Goal: Task Accomplishment & Management: Manage account settings

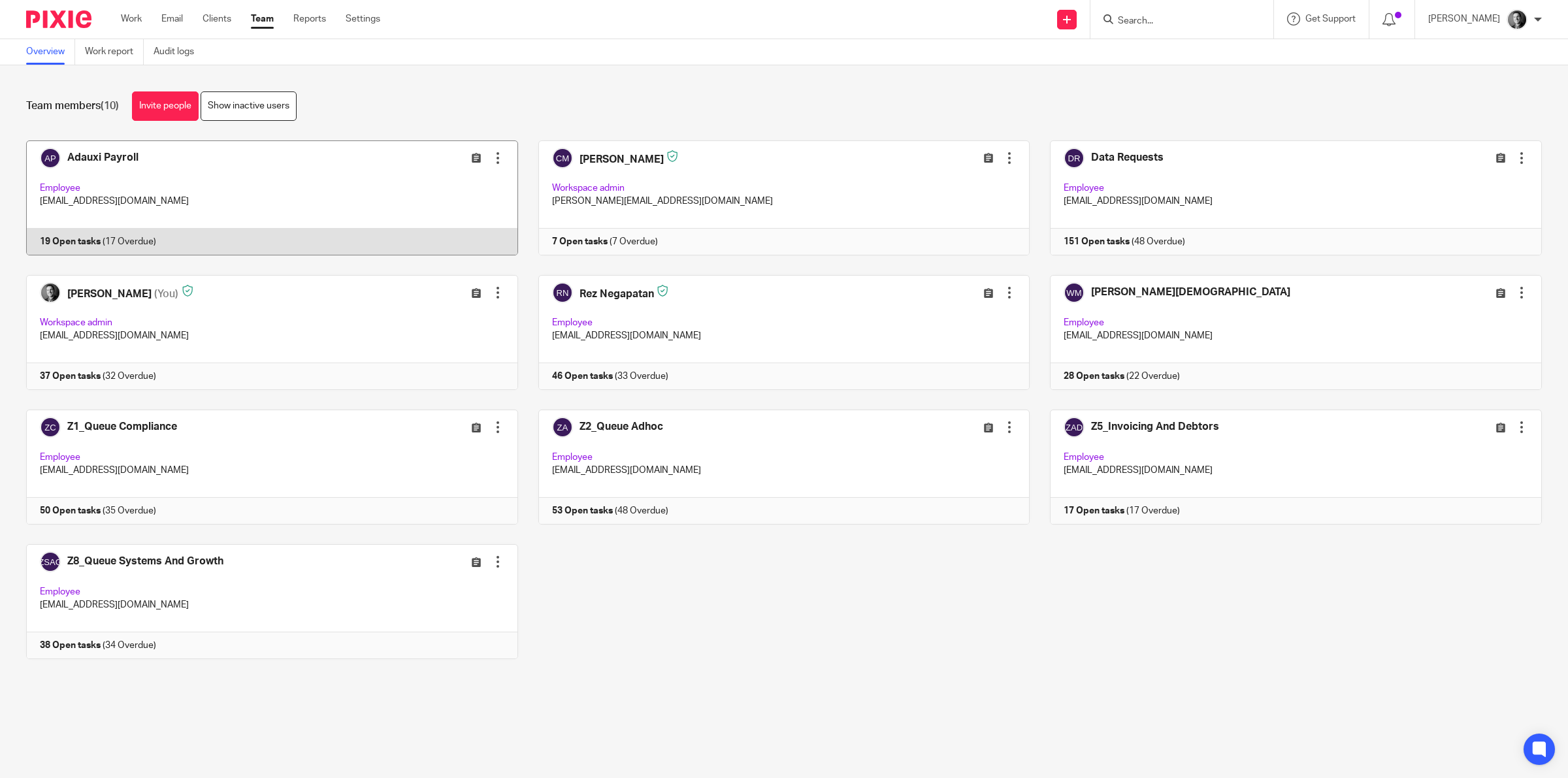
click at [116, 159] on link at bounding box center [262, 198] width 513 height 115
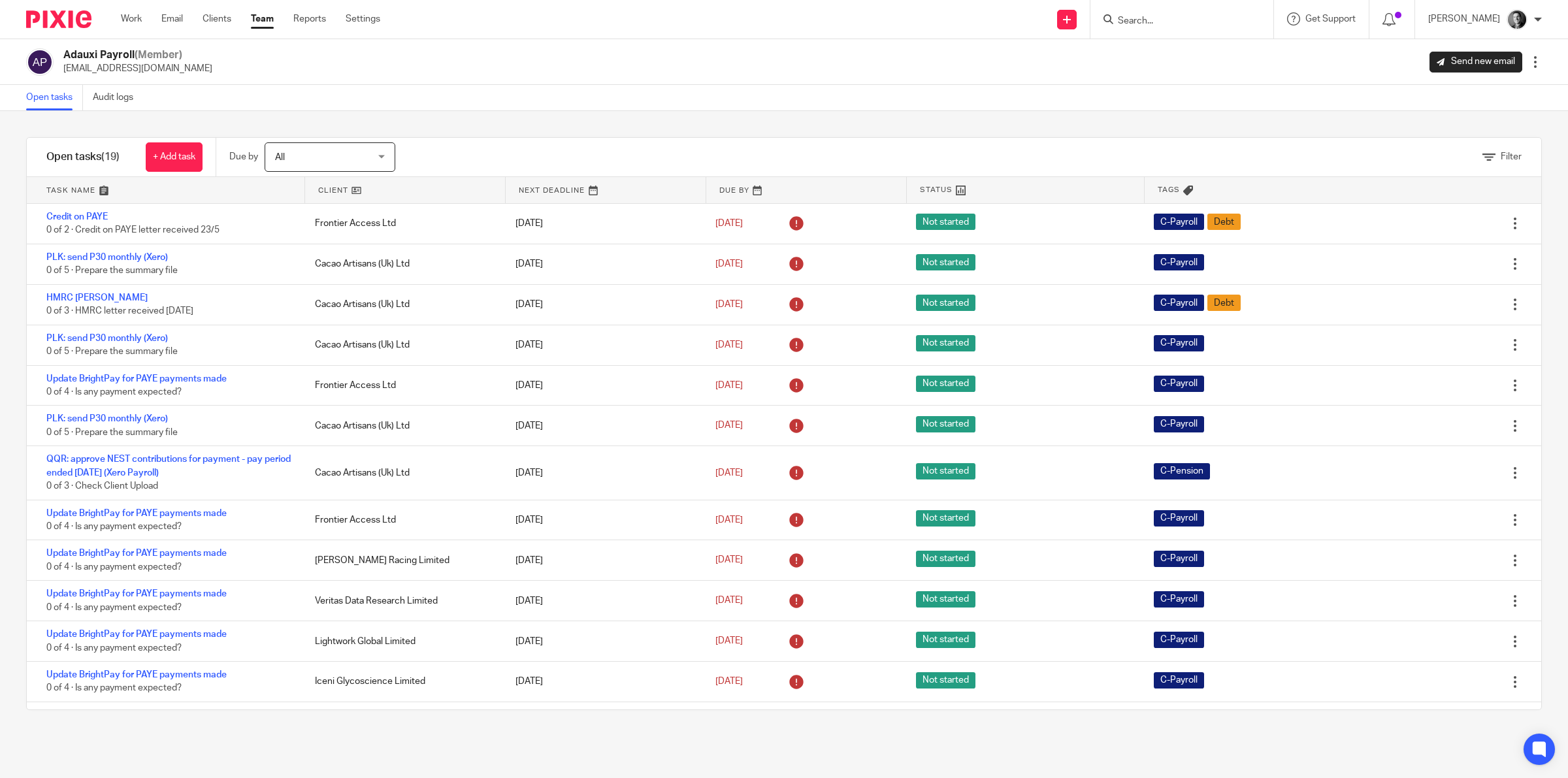
click at [336, 185] on link at bounding box center [405, 190] width 200 height 26
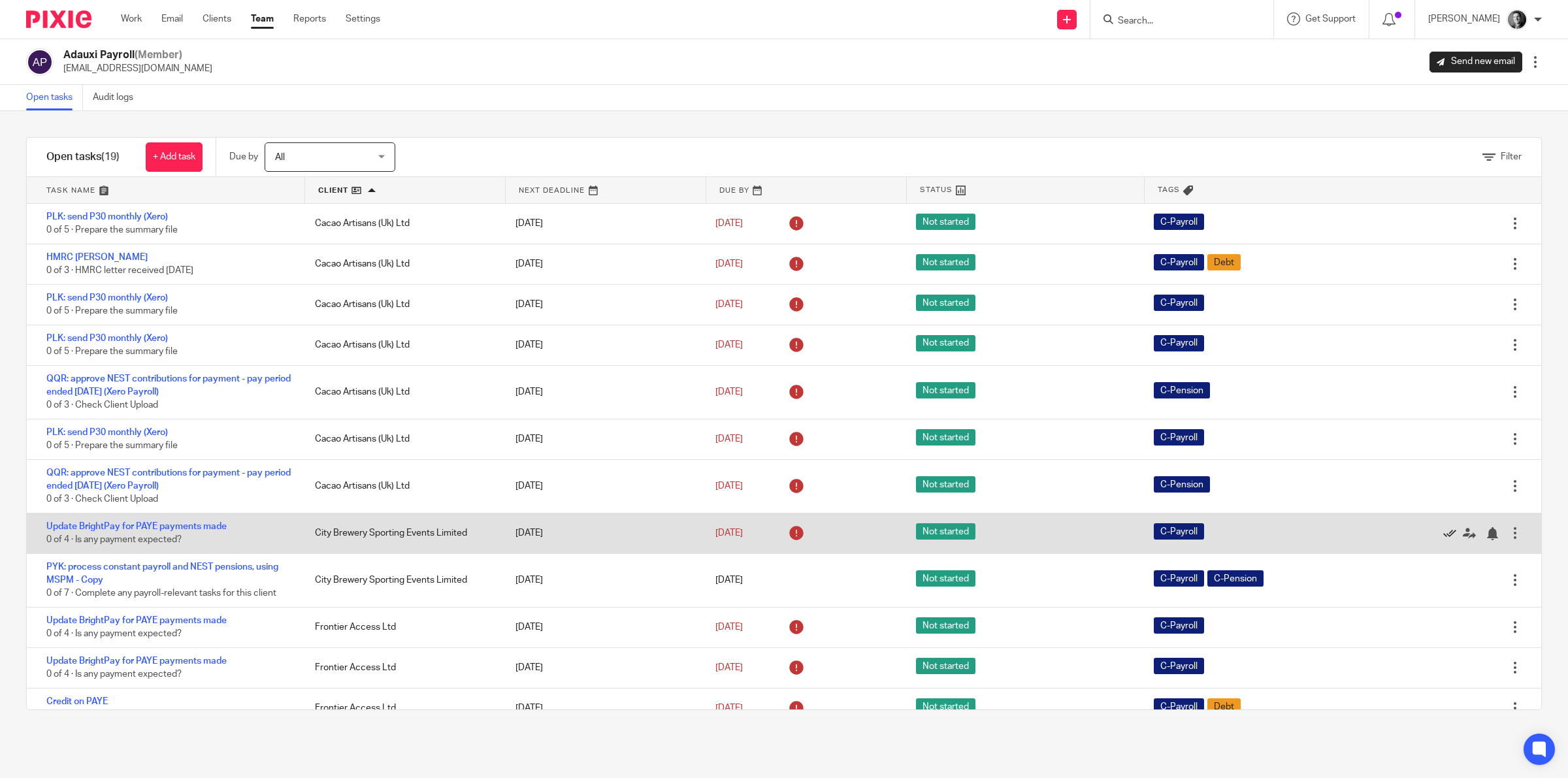
click at [1444, 528] on icon at bounding box center [1450, 534] width 13 height 13
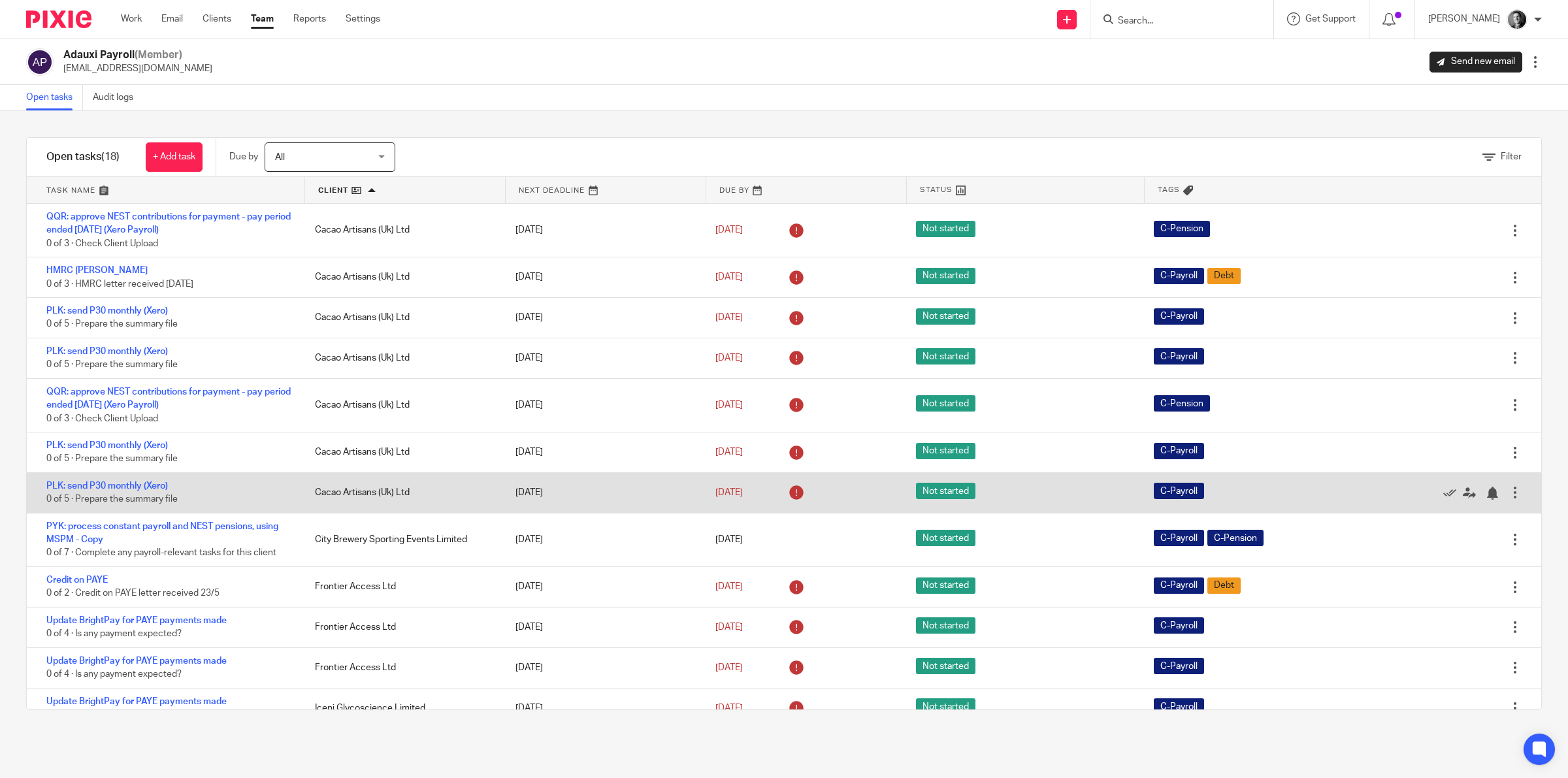
scroll to position [163, 0]
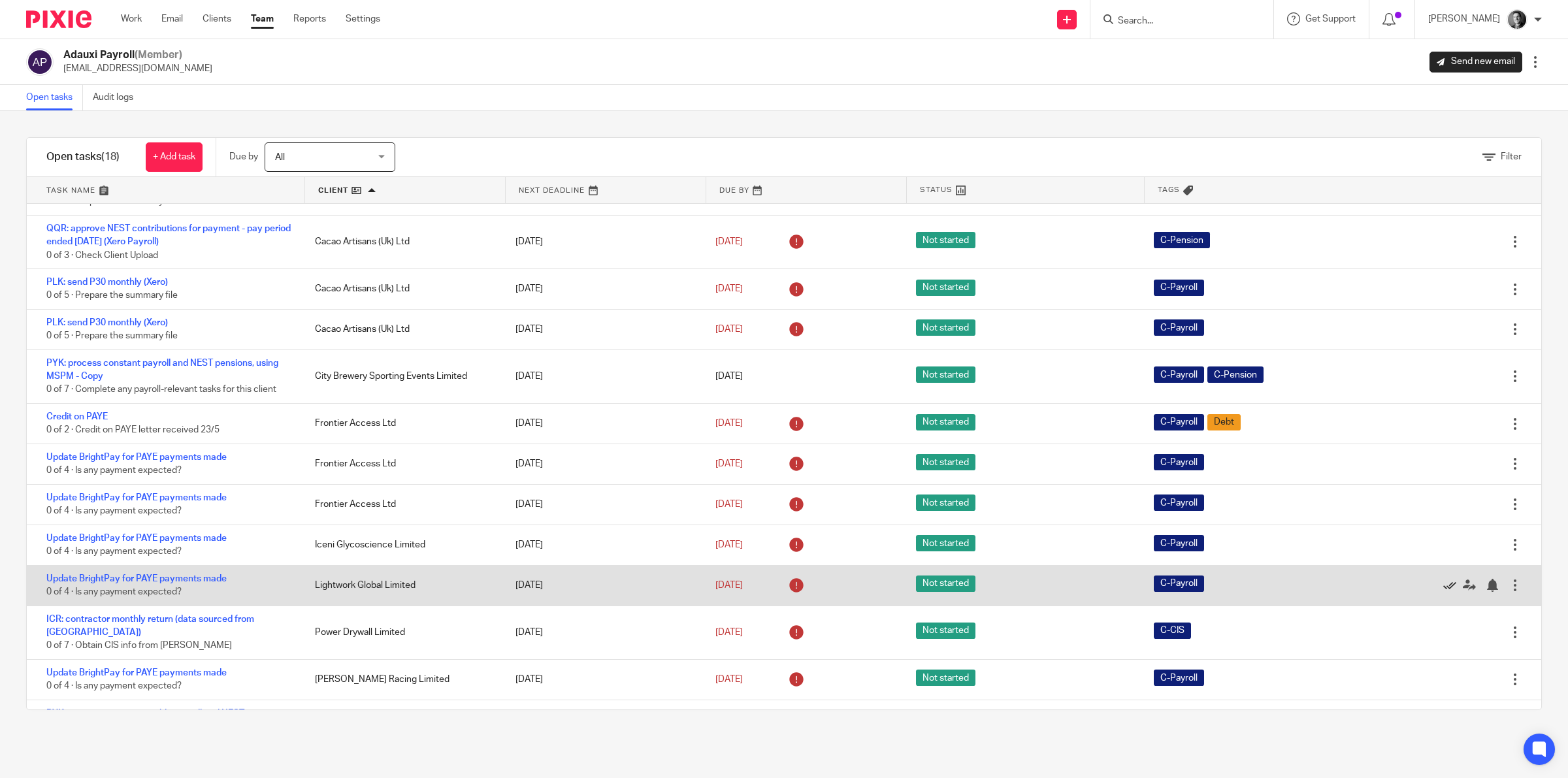
click at [1444, 585] on icon at bounding box center [1450, 586] width 13 height 13
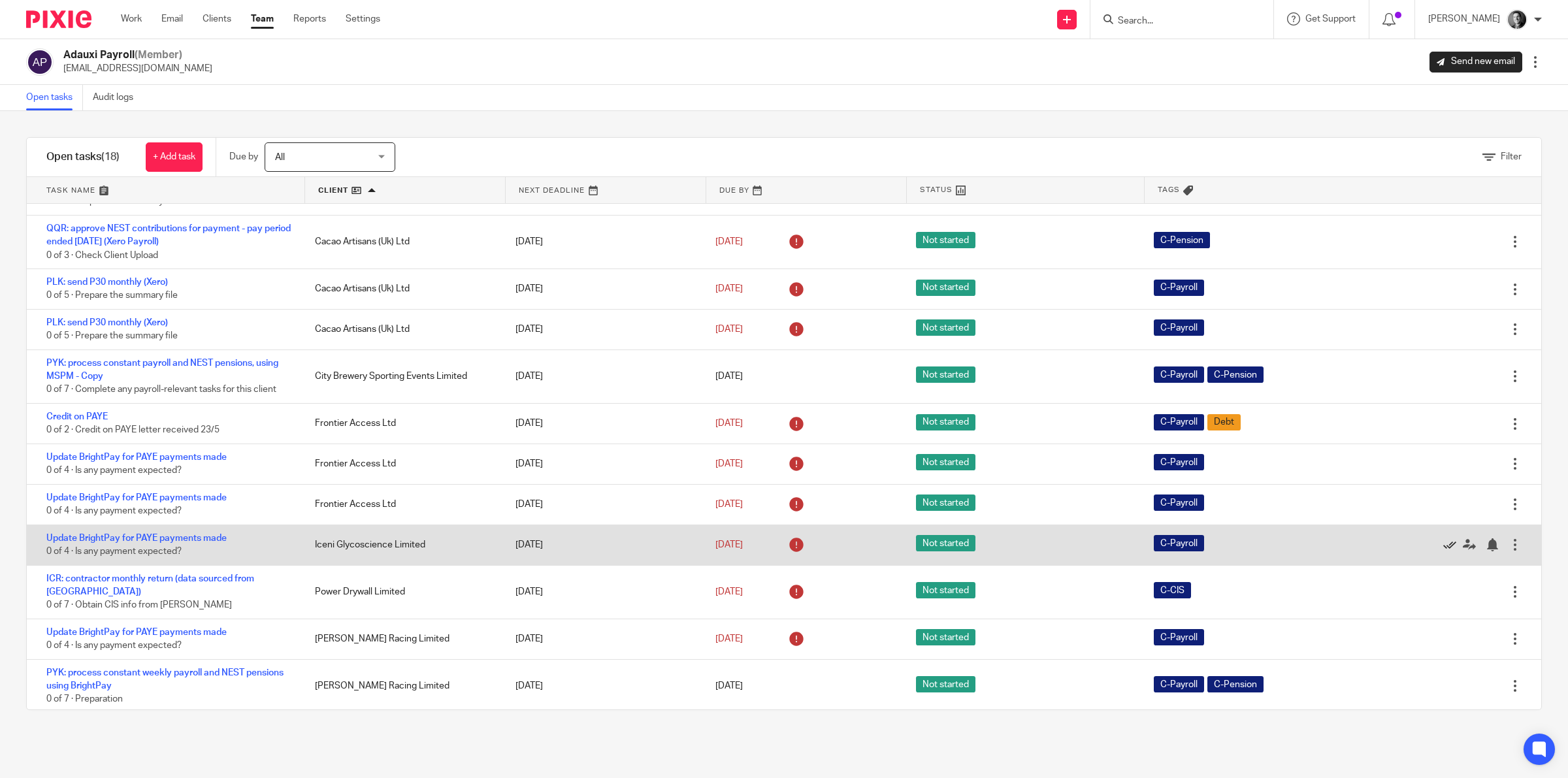
click at [1444, 541] on icon at bounding box center [1450, 545] width 13 height 13
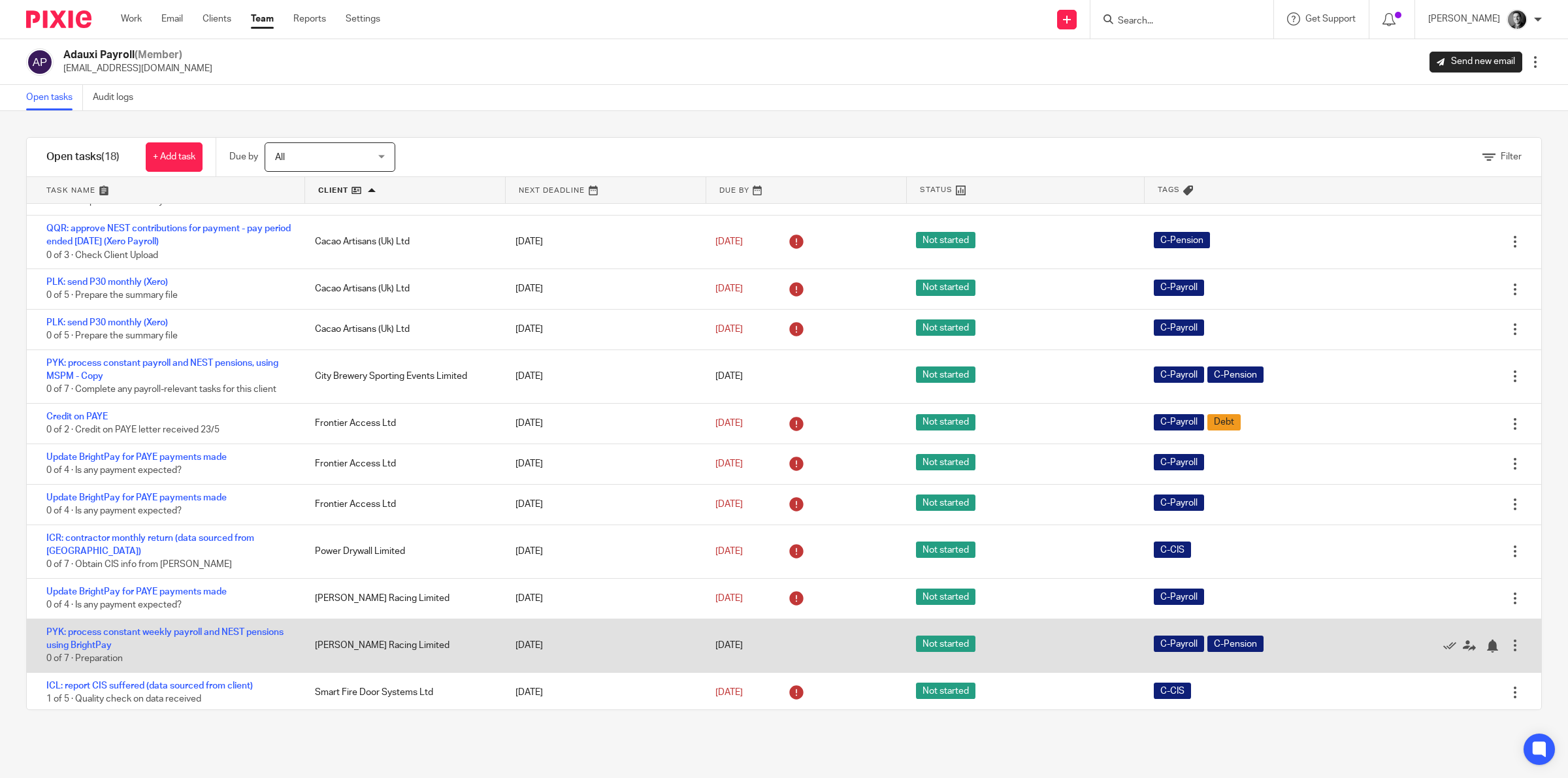
scroll to position [194, 0]
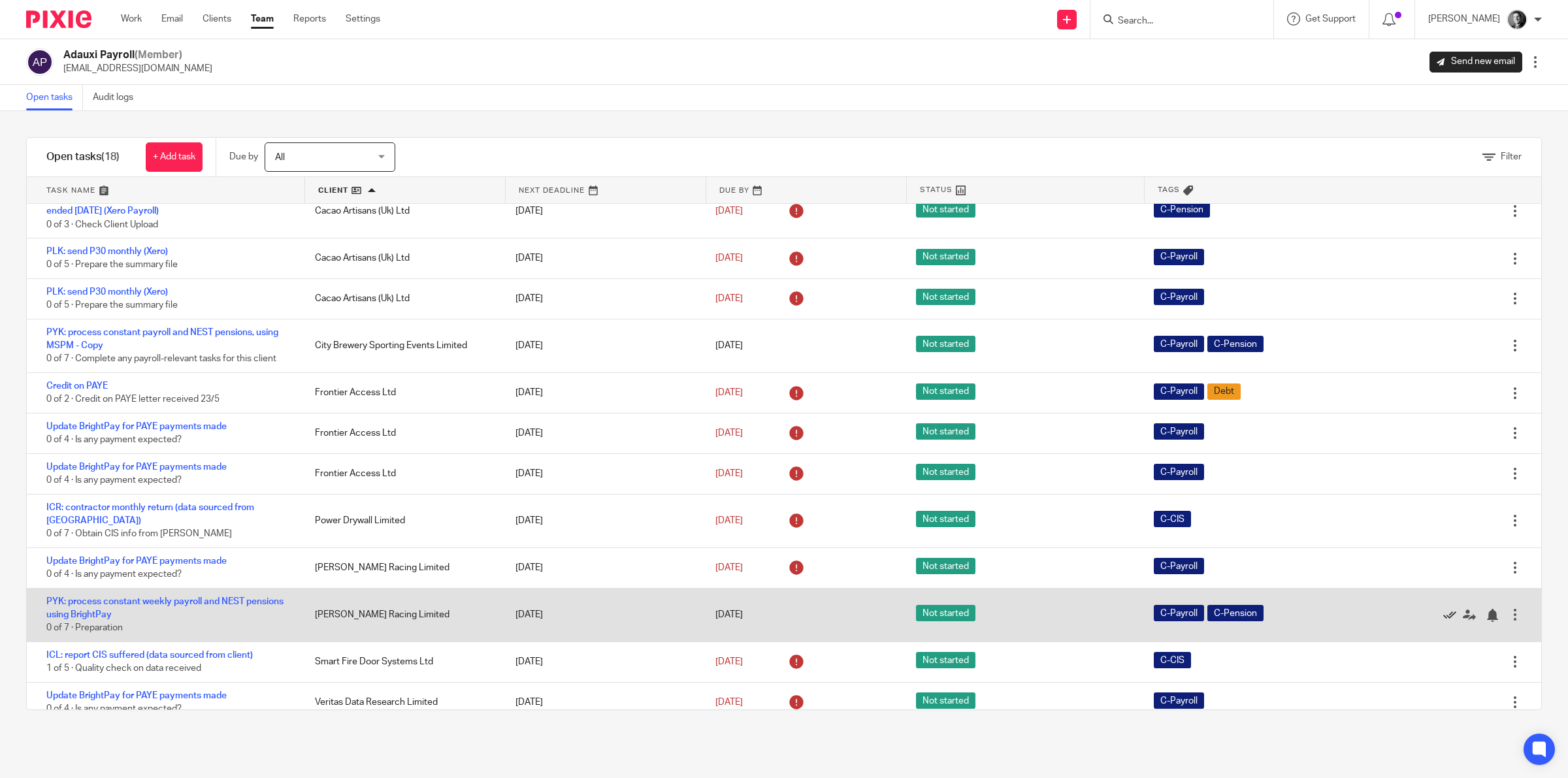
click at [1444, 609] on icon at bounding box center [1450, 616] width 13 height 13
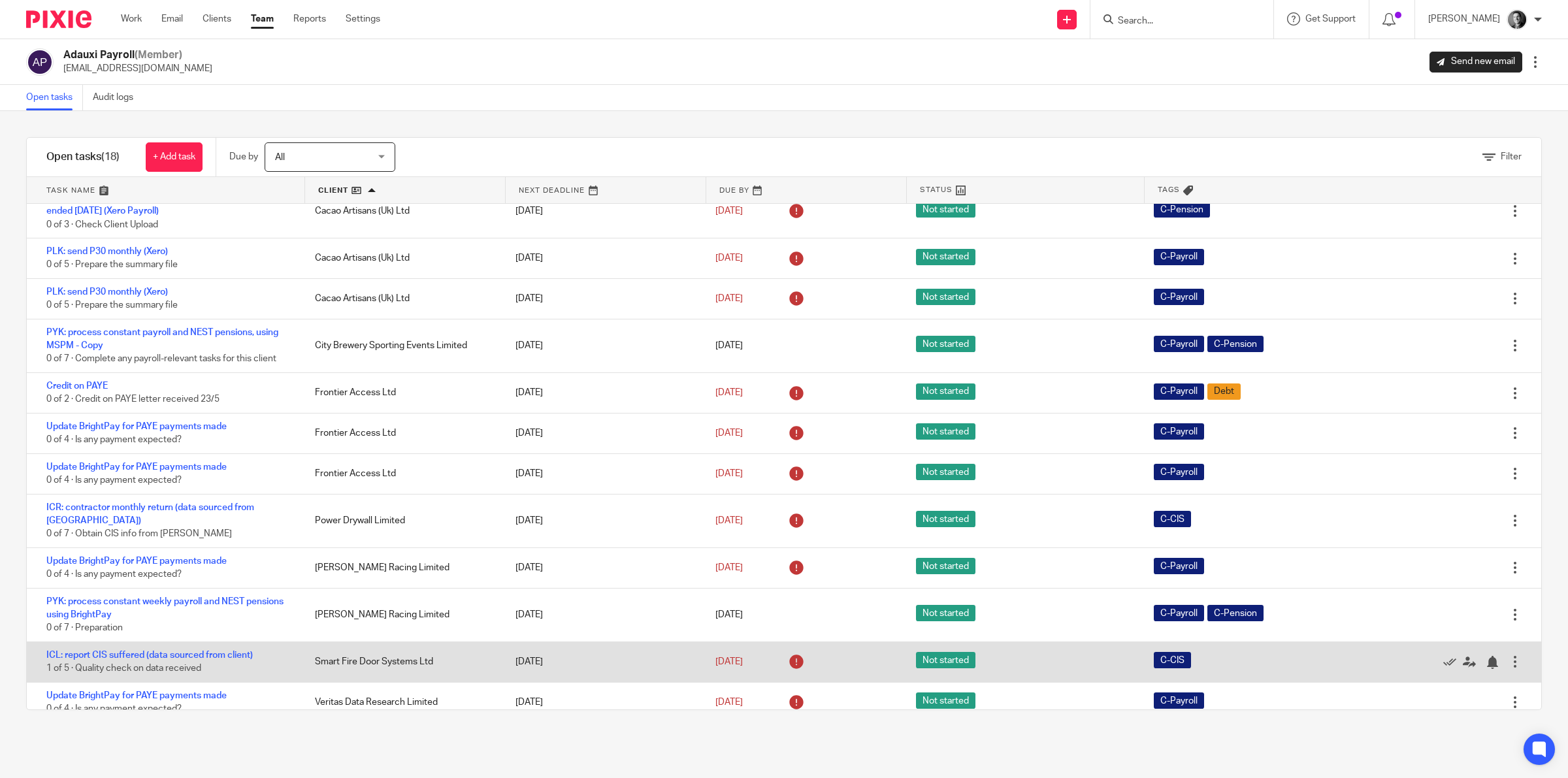
scroll to position [140, 0]
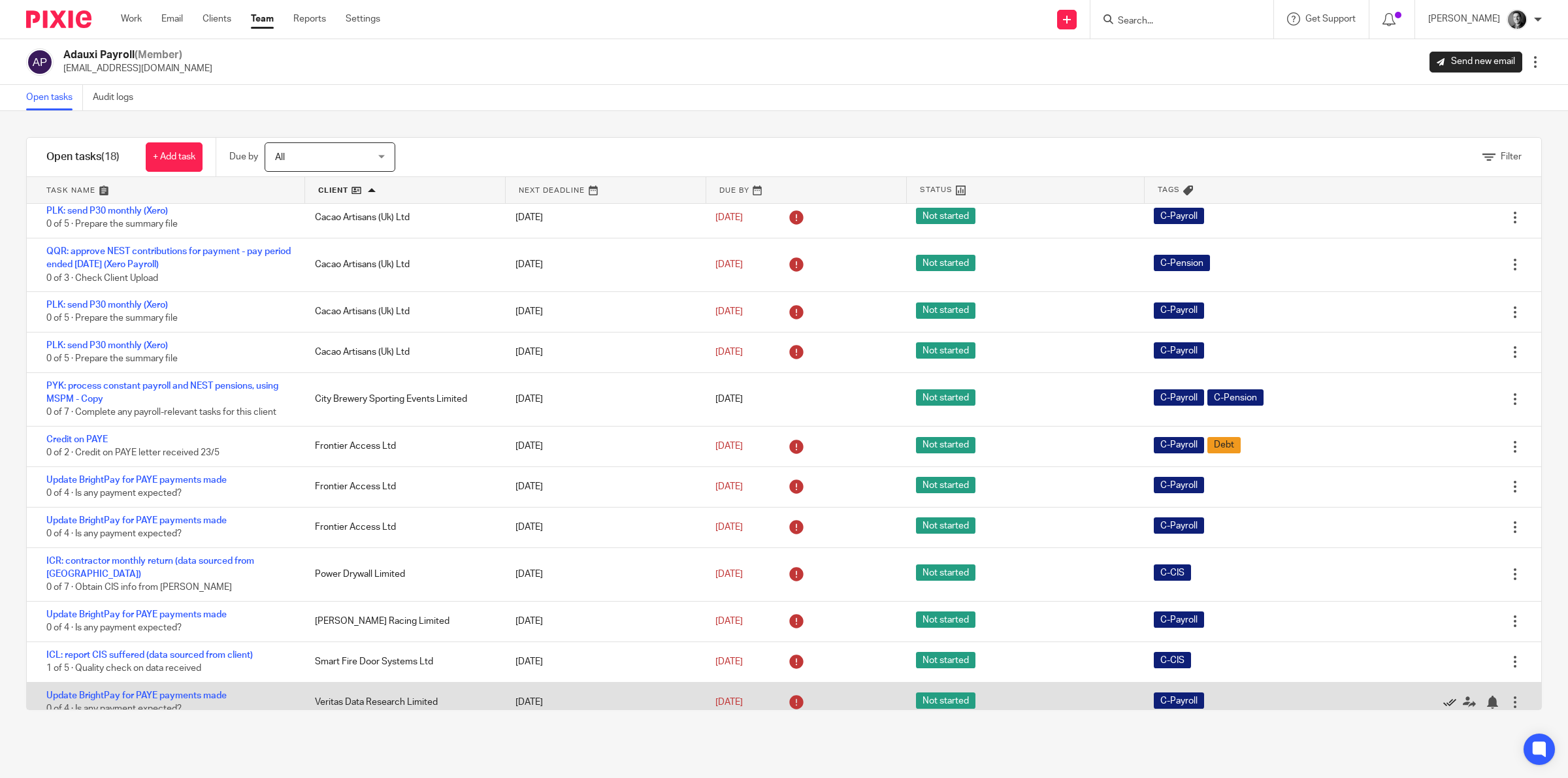
click at [1444, 696] on icon at bounding box center [1450, 702] width 13 height 13
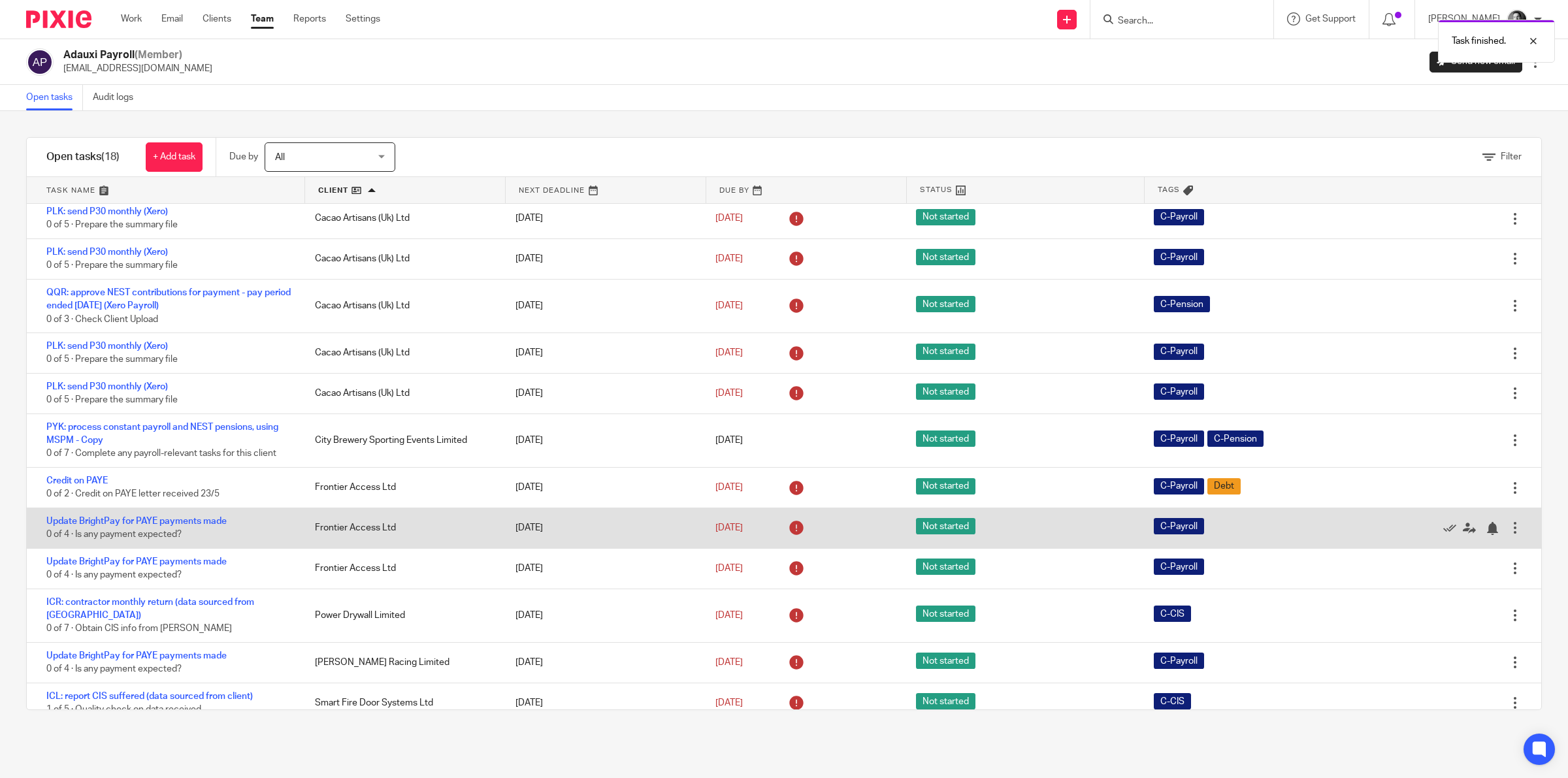
scroll to position [0, 0]
